Goal: Check status: Check status

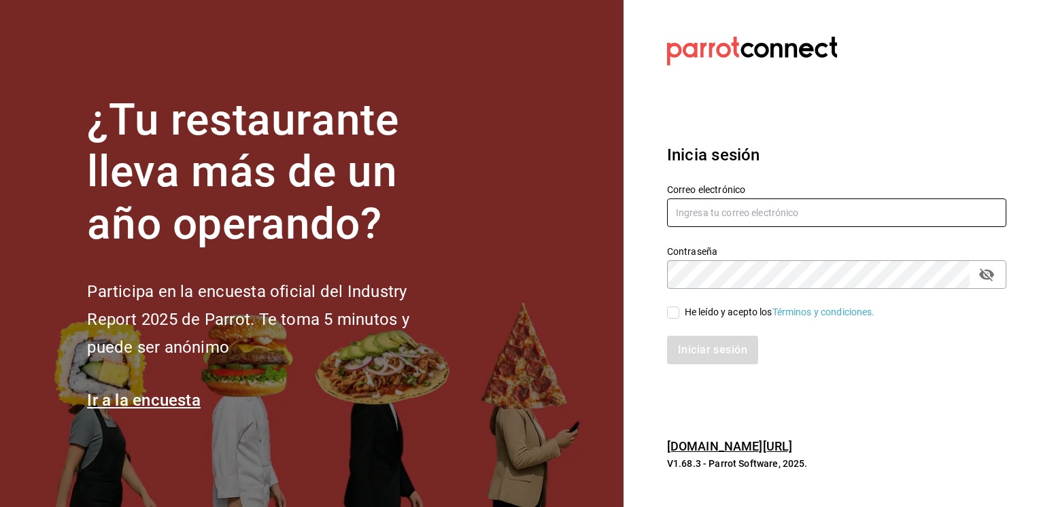
type input "[EMAIL_ADDRESS][PERSON_NAME][DOMAIN_NAME]"
click at [677, 316] on input "He leído y acepto los Términos y condiciones." at bounding box center [673, 313] width 12 height 12
checkbox input "true"
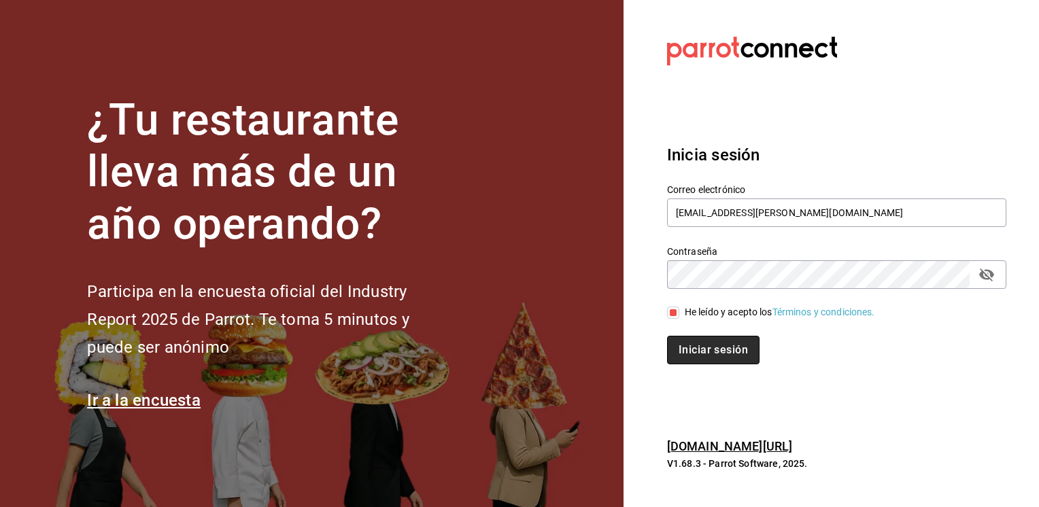
click at [693, 349] on button "Iniciar sesión" at bounding box center [713, 350] width 92 height 29
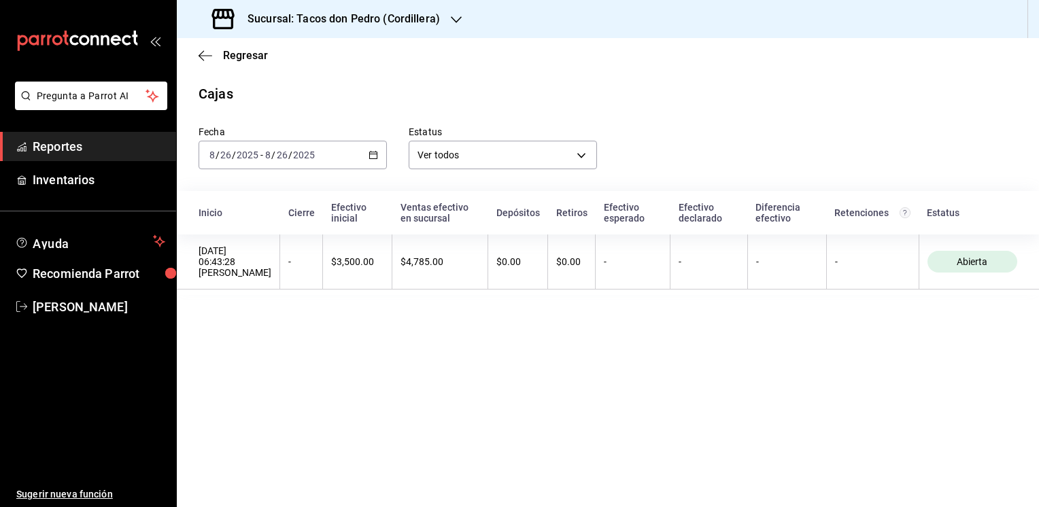
click at [455, 18] on icon "button" at bounding box center [456, 19] width 11 height 11
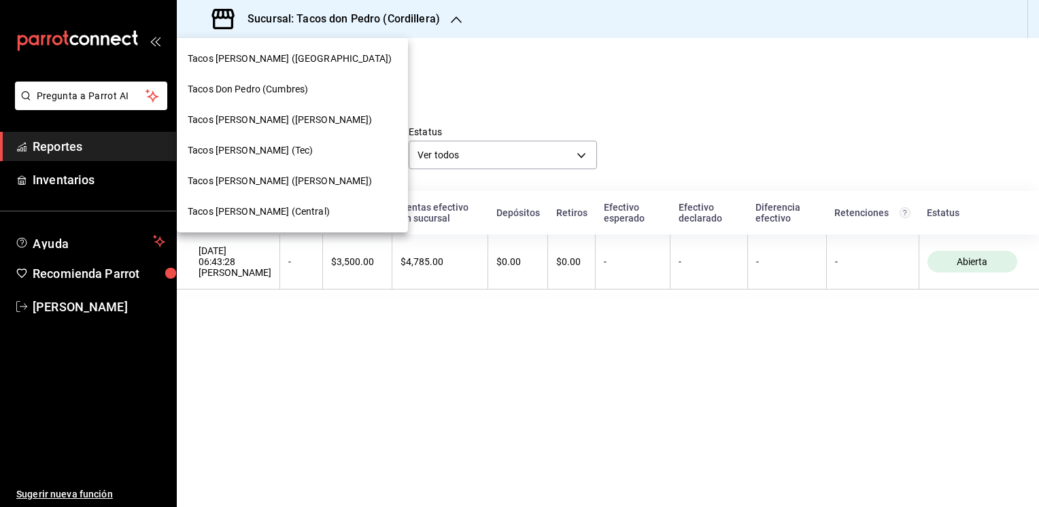
click at [266, 184] on span "Tacos [PERSON_NAME] ([PERSON_NAME])" at bounding box center [280, 181] width 185 height 14
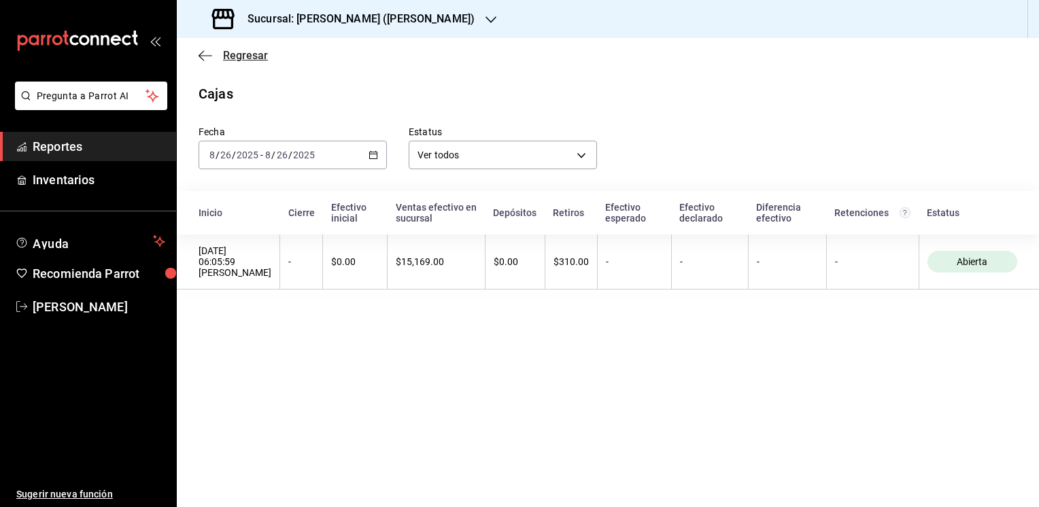
click at [252, 59] on span "Regresar" at bounding box center [245, 55] width 45 height 13
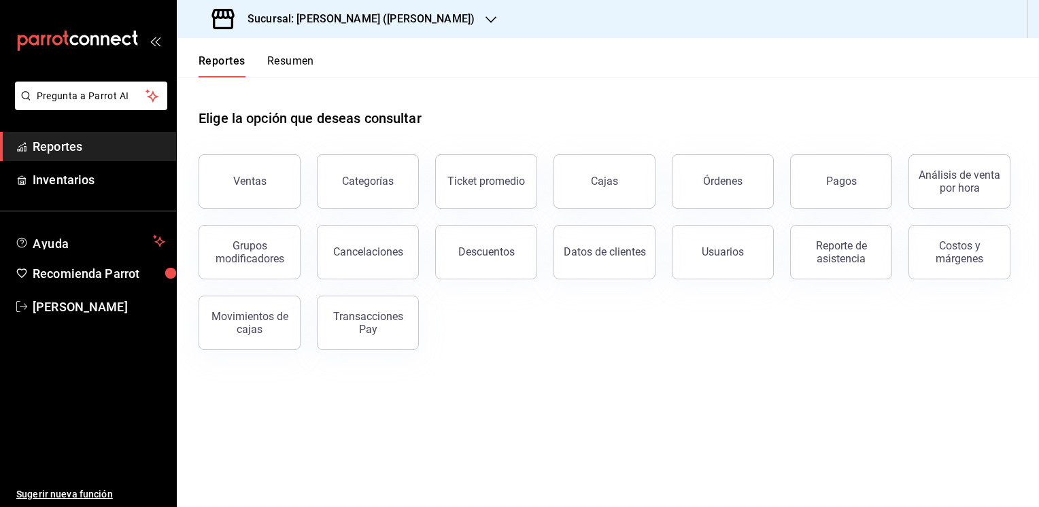
click at [283, 61] on button "Resumen" at bounding box center [290, 65] width 47 height 23
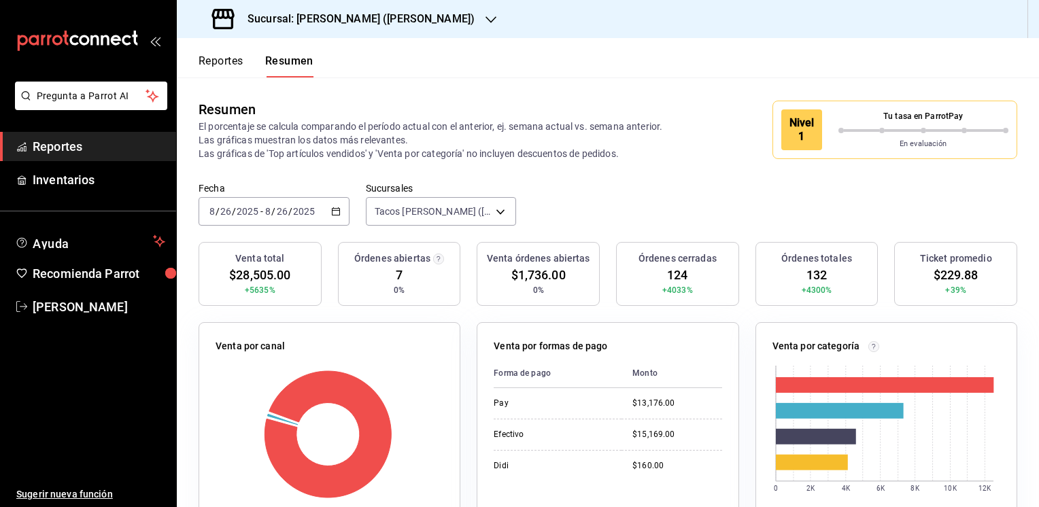
click at [485, 18] on icon "button" at bounding box center [490, 19] width 11 height 11
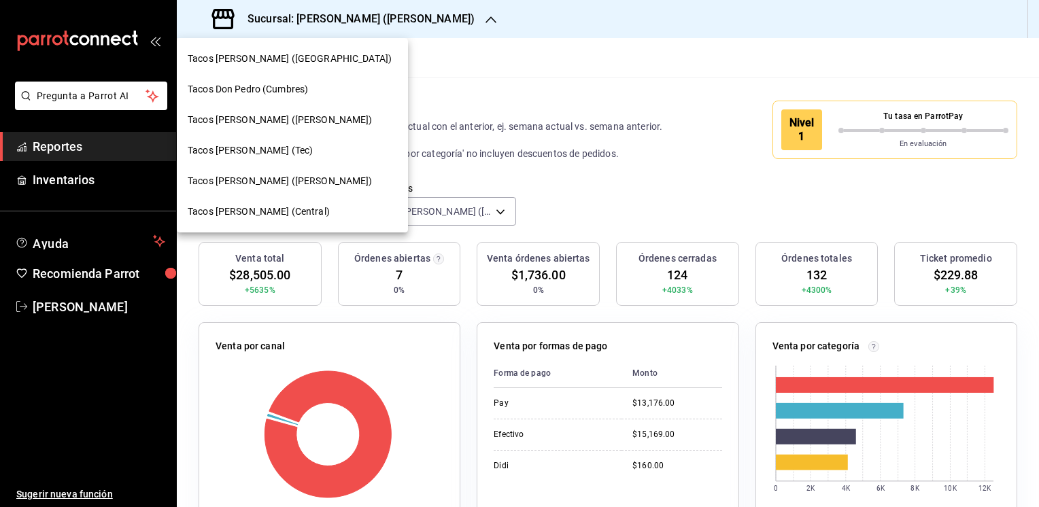
click at [257, 122] on span "Tacos [PERSON_NAME] ([PERSON_NAME])" at bounding box center [280, 120] width 185 height 14
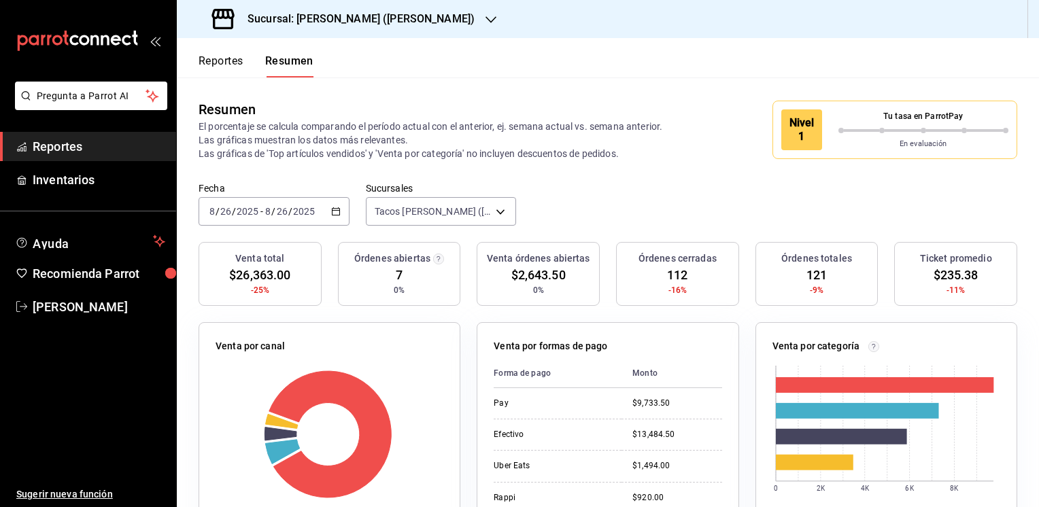
click at [485, 18] on icon "button" at bounding box center [490, 19] width 11 height 11
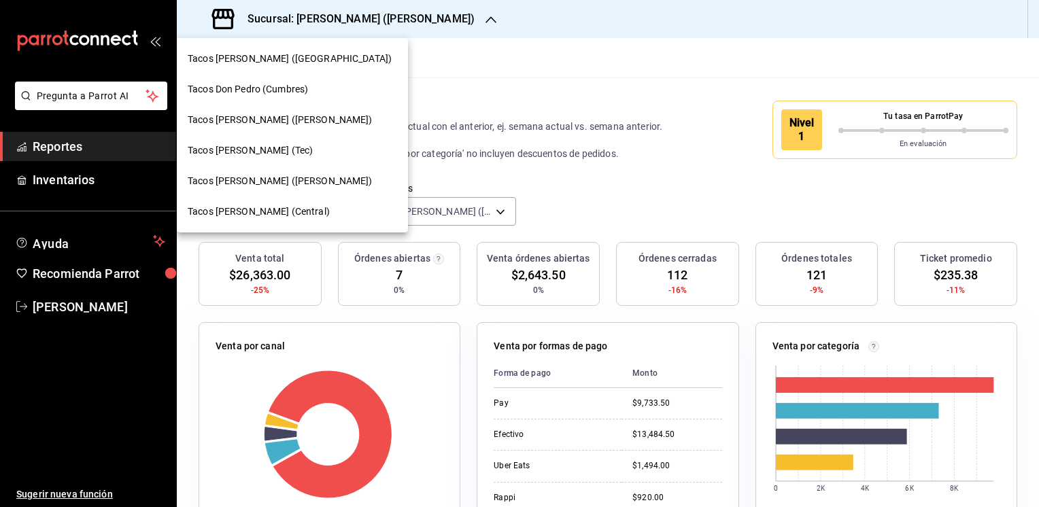
click at [270, 183] on span "Tacos [PERSON_NAME] ([PERSON_NAME])" at bounding box center [280, 181] width 185 height 14
